Goal: Task Accomplishment & Management: Use online tool/utility

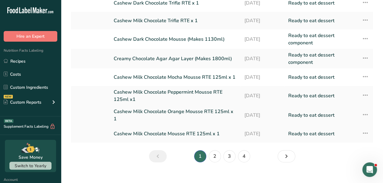
scroll to position [106, 0]
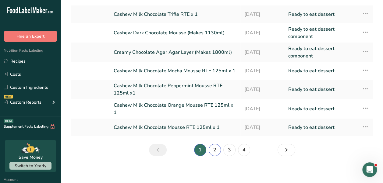
click at [211, 146] on link "2" at bounding box center [215, 150] width 12 height 12
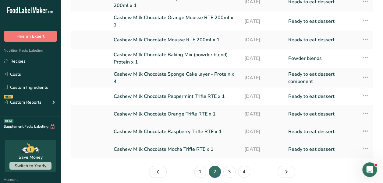
scroll to position [84, 0]
click at [228, 169] on link "3" at bounding box center [229, 172] width 12 height 12
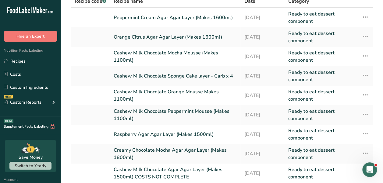
scroll to position [119, 0]
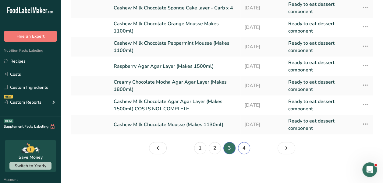
click at [246, 148] on link "4" at bounding box center [244, 148] width 12 height 12
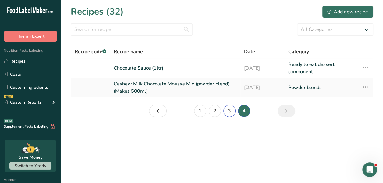
click at [227, 112] on link "3" at bounding box center [229, 111] width 12 height 12
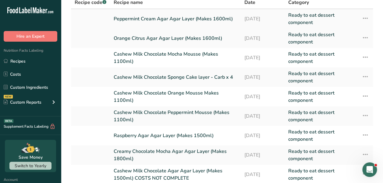
scroll to position [119, 0]
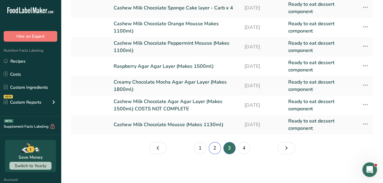
click at [212, 150] on link "2" at bounding box center [215, 148] width 12 height 12
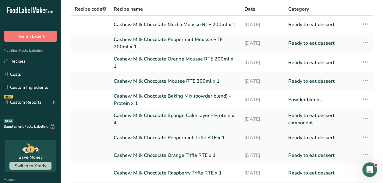
scroll to position [106, 0]
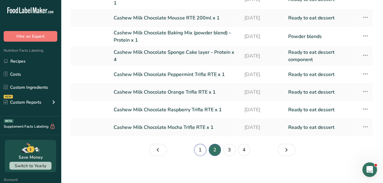
click at [201, 148] on link "1" at bounding box center [200, 150] width 12 height 12
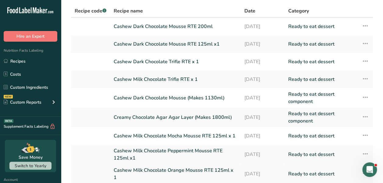
scroll to position [40, 0]
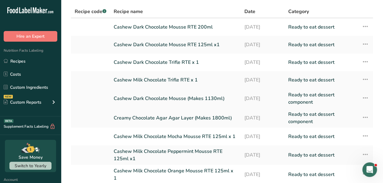
click at [202, 99] on link "Cashew Dark Chocolate Mousse (Makes 1130ml)" at bounding box center [175, 98] width 123 height 15
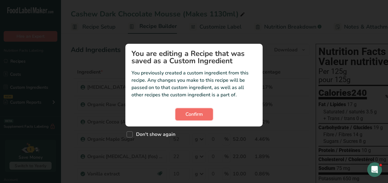
click at [189, 113] on span "Confirm" at bounding box center [193, 114] width 17 height 7
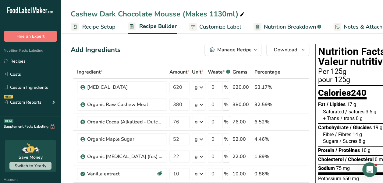
scroll to position [0, 0]
click at [189, 117] on input "76" at bounding box center [179, 122] width 20 height 12
type input "75.999998"
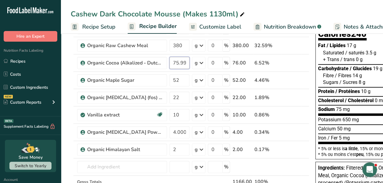
scroll to position [0, 0]
